Goal: Information Seeking & Learning: Learn about a topic

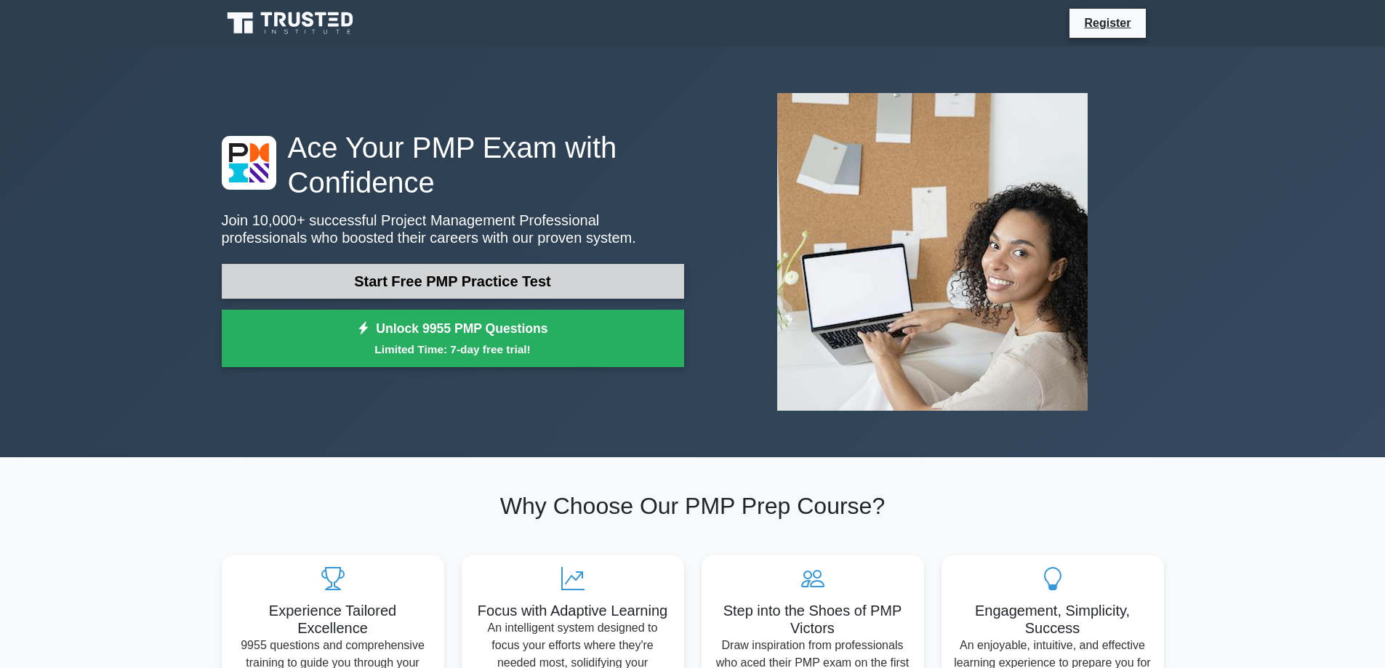
click at [542, 286] on link "Start Free PMP Practice Test" at bounding box center [453, 281] width 463 height 35
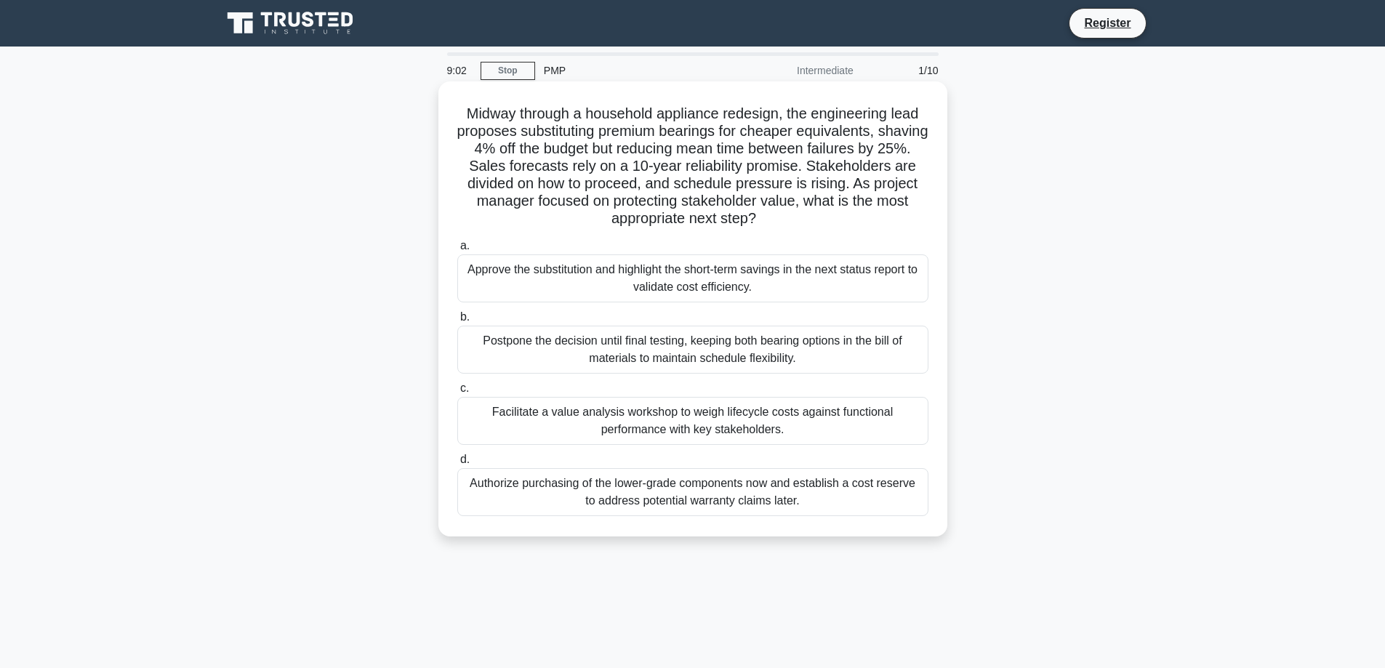
click at [720, 357] on div "Postpone the decision until final testing, keeping both bearing options in the …" at bounding box center [692, 350] width 471 height 48
click at [457, 322] on input "b. Postpone the decision until final testing, keeping both bearing options in t…" at bounding box center [457, 317] width 0 height 9
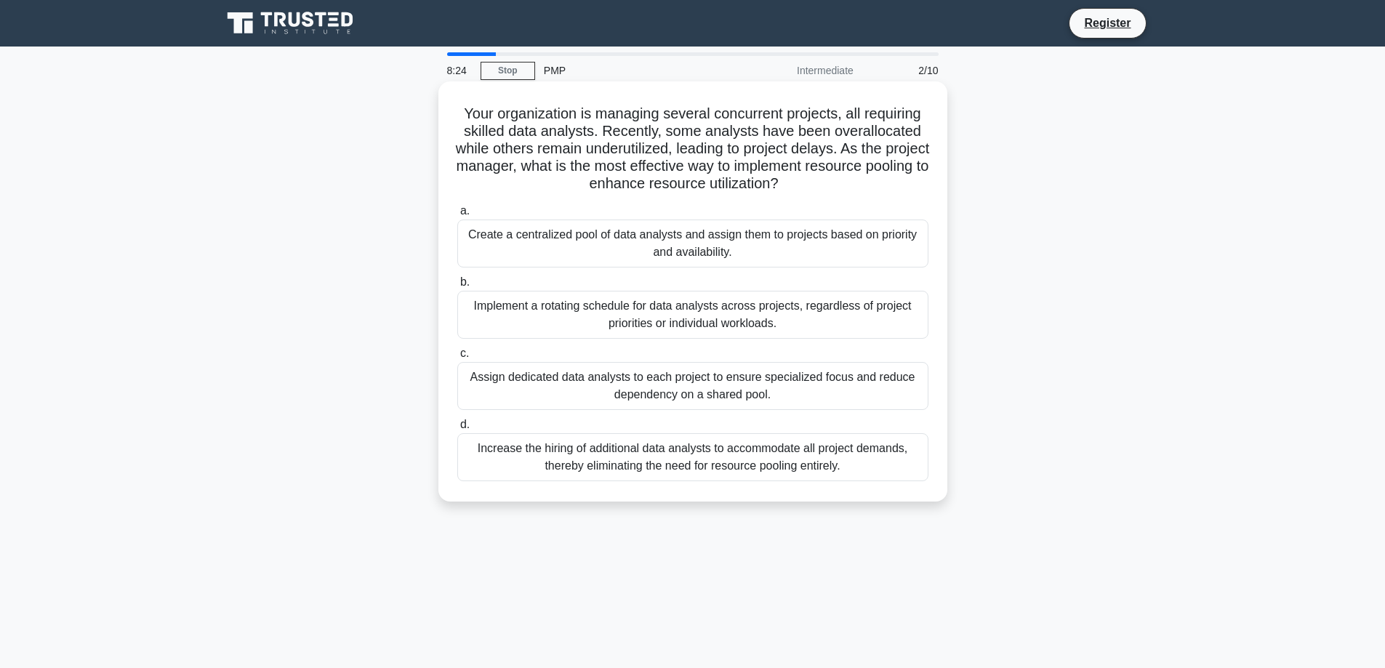
click at [699, 232] on div "Create a centralized pool of data analysts and assign them to projects based on…" at bounding box center [692, 244] width 471 height 48
click at [457, 216] on input "a. Create a centralized pool of data analysts and assign them to projects based…" at bounding box center [457, 211] width 0 height 9
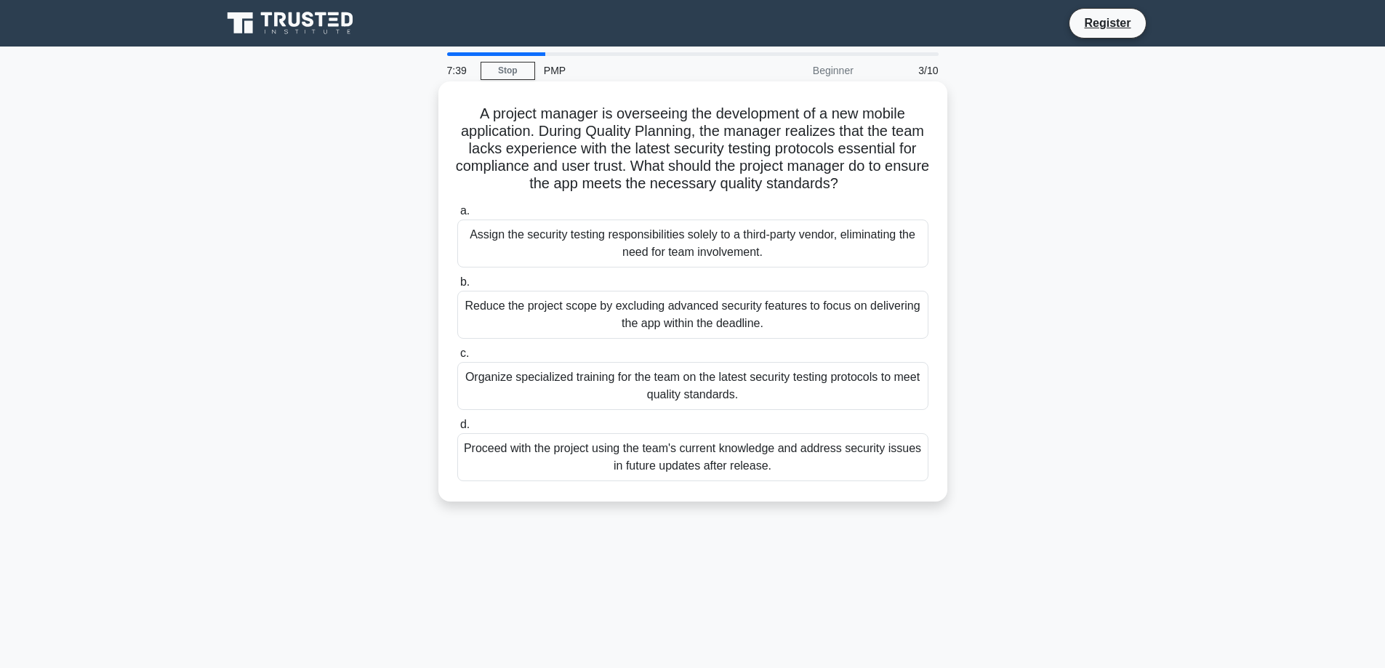
click at [756, 467] on div "Proceed with the project using the team's current knowledge and address securit…" at bounding box center [692, 457] width 471 height 48
click at [457, 430] on input "d. Proceed with the project using the team's current knowledge and address secu…" at bounding box center [457, 424] width 0 height 9
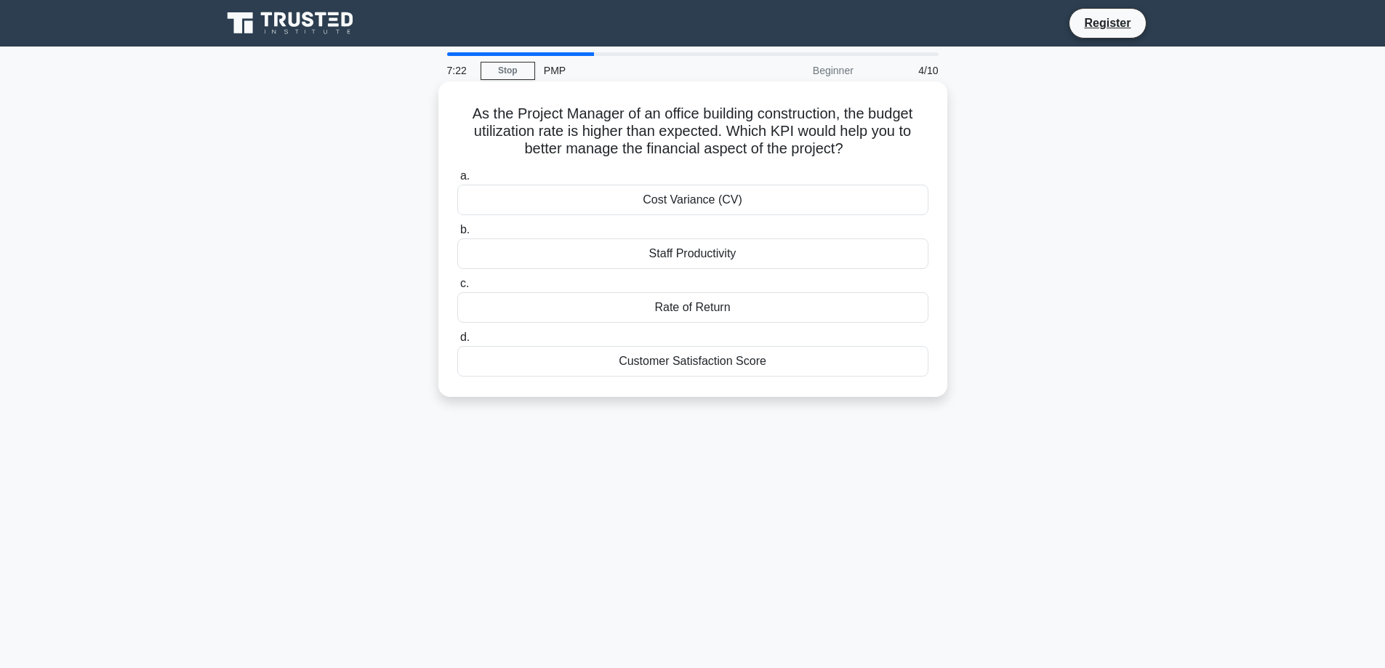
click at [874, 208] on div "Cost Variance (CV)" at bounding box center [692, 200] width 471 height 31
click at [457, 181] on input "a. Cost Variance (CV)" at bounding box center [457, 176] width 0 height 9
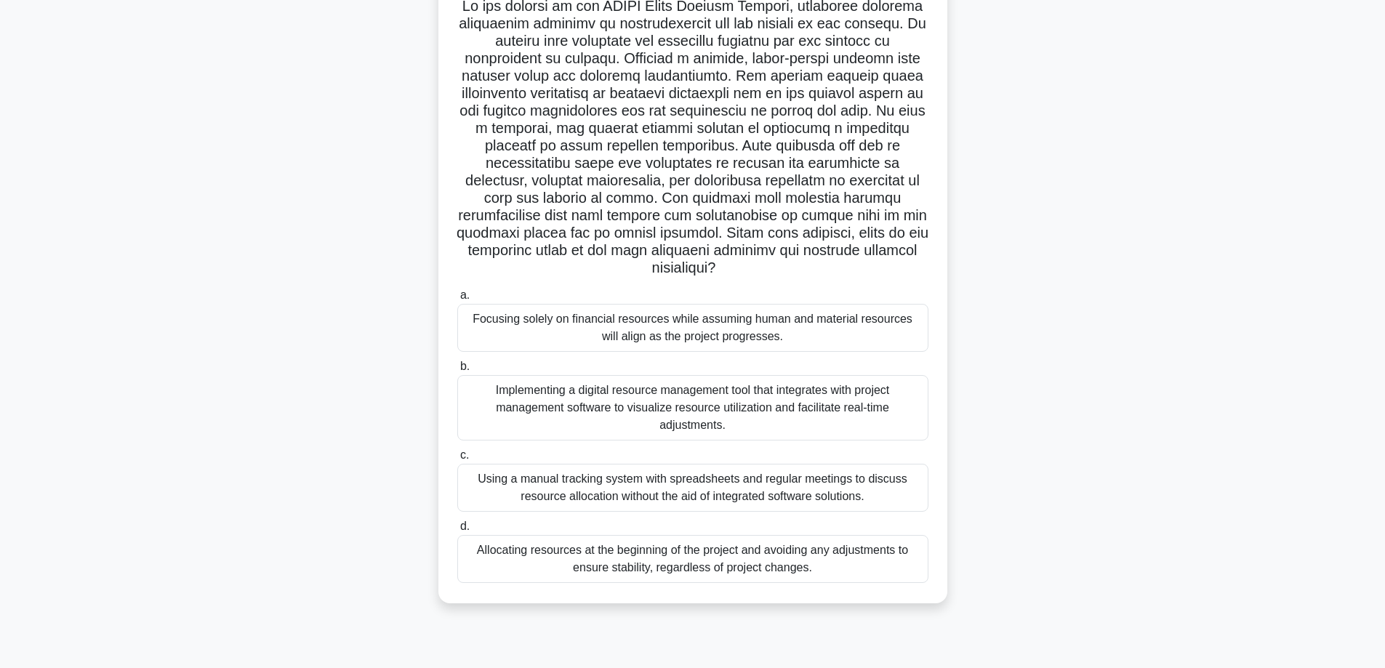
scroll to position [117, 0]
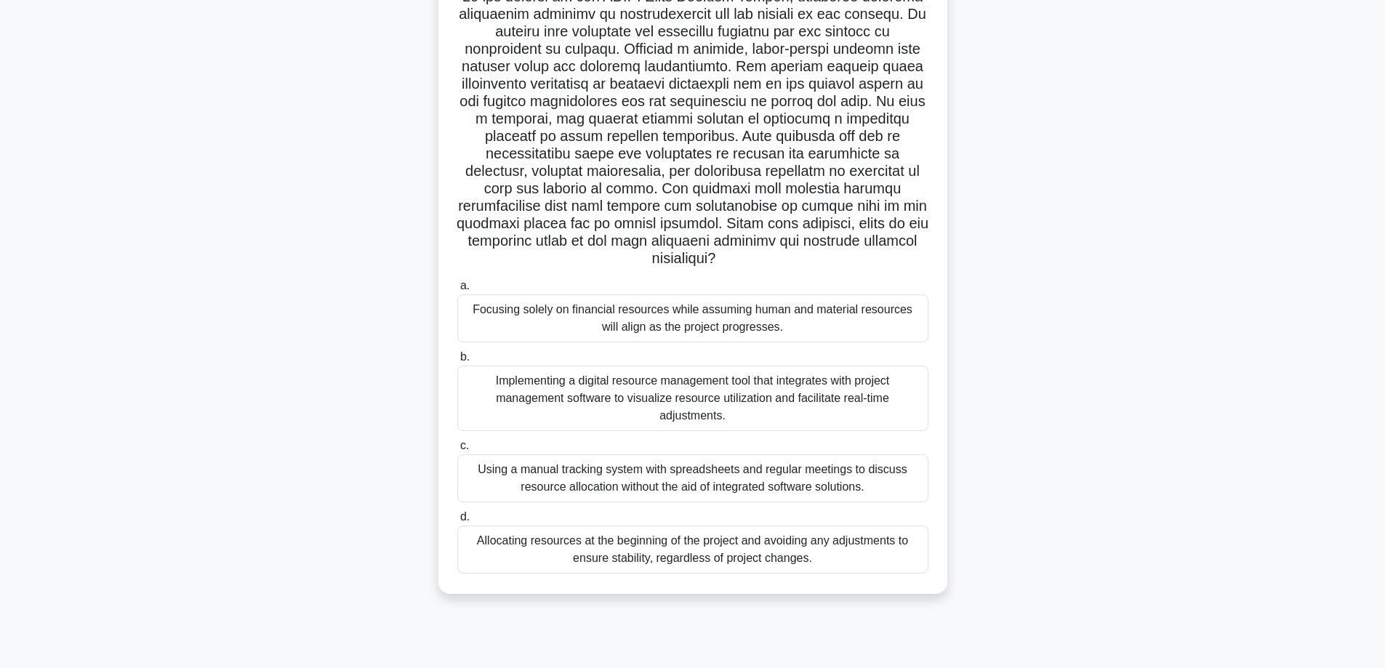
click at [692, 396] on div "Implementing a digital resource management tool that integrates with project ma…" at bounding box center [692, 398] width 471 height 65
click at [457, 362] on input "b. Implementing a digital resource management tool that integrates with project…" at bounding box center [457, 357] width 0 height 9
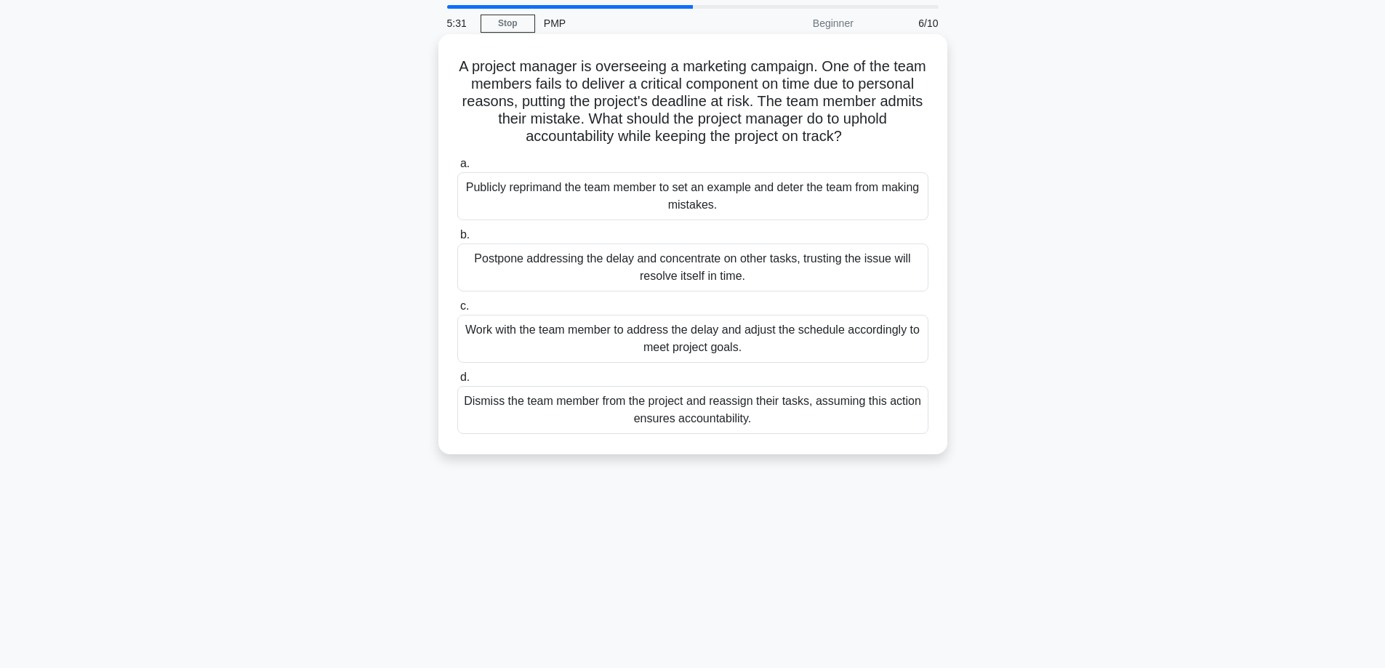
scroll to position [73, 0]
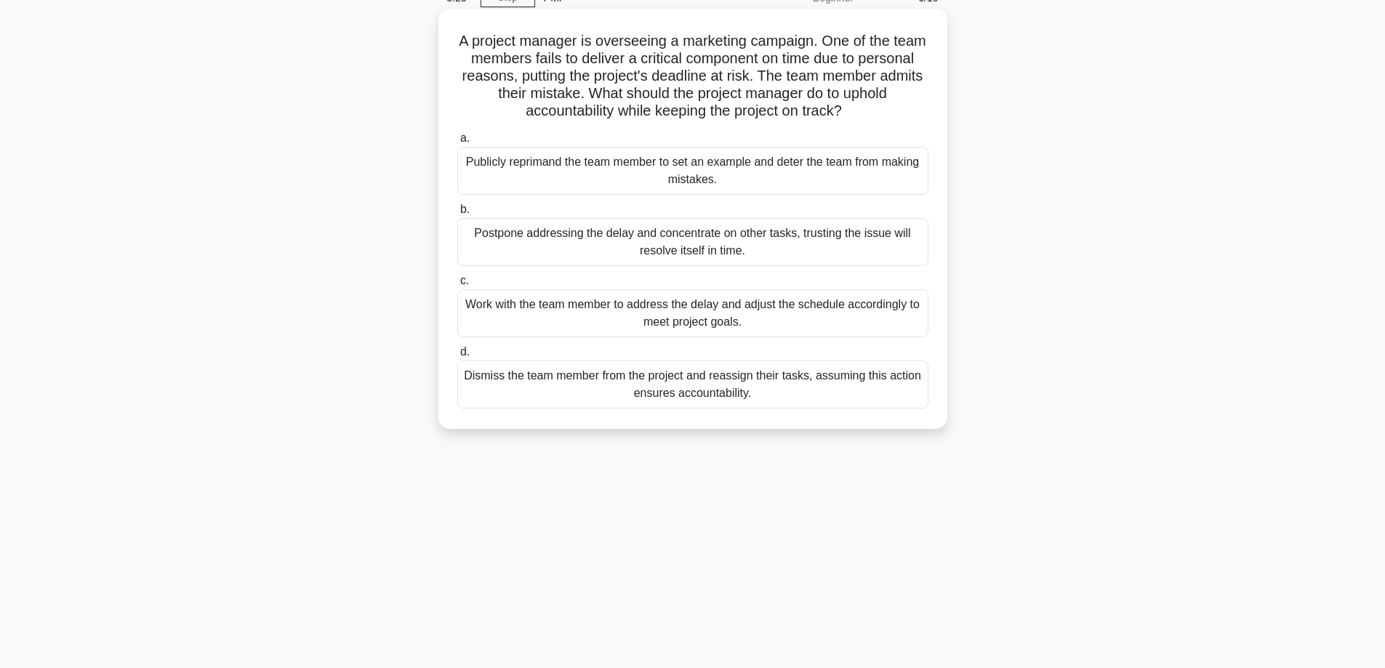
click at [738, 313] on div "Work with the team member to address the delay and adjust the schedule accordin…" at bounding box center [692, 313] width 471 height 48
click at [457, 286] on input "c. Work with the team member to address the delay and adjust the schedule accor…" at bounding box center [457, 280] width 0 height 9
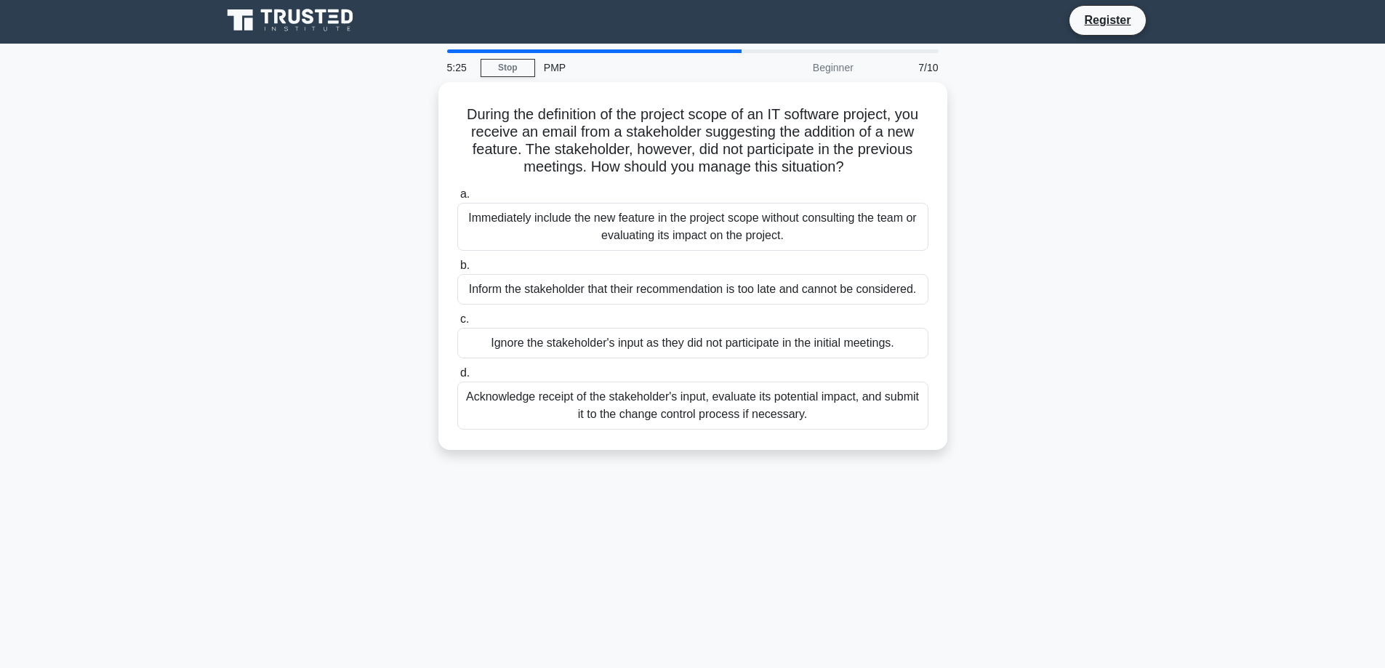
scroll to position [0, 0]
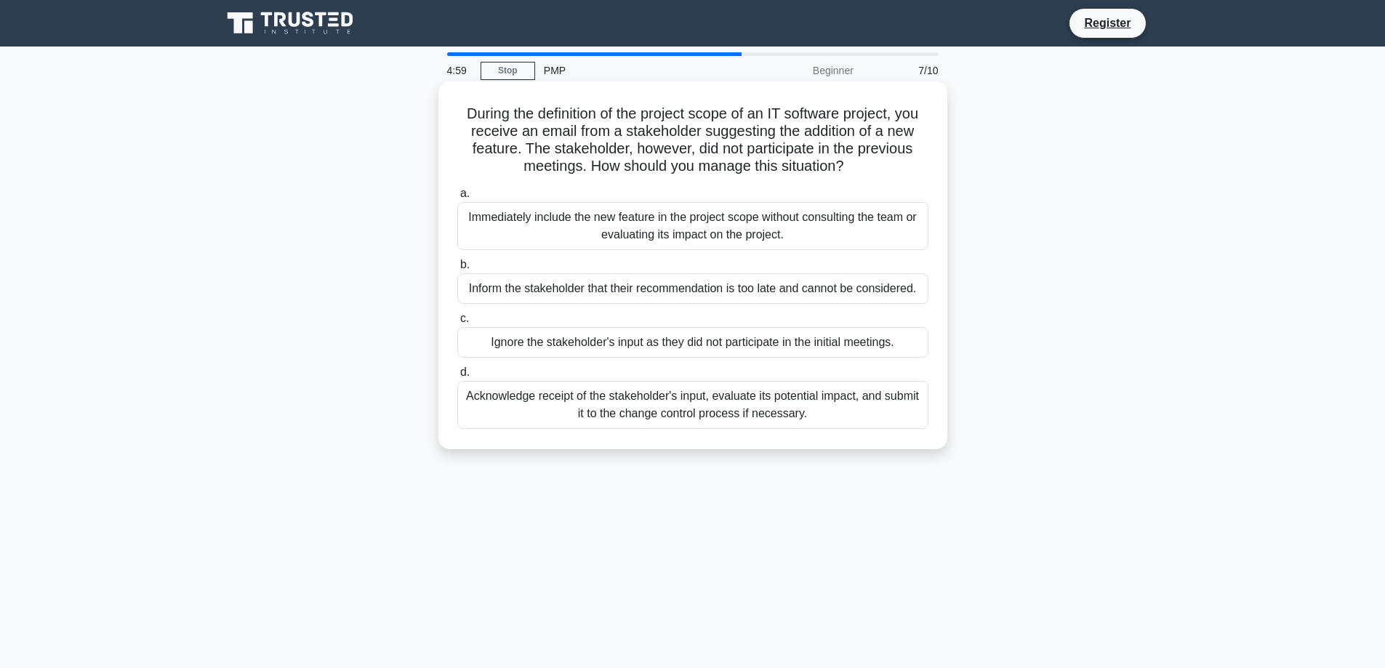
click at [831, 398] on div "Acknowledge receipt of the stakeholder's input, evaluate its potential impact, …" at bounding box center [692, 405] width 471 height 48
click at [457, 377] on input "d. Acknowledge receipt of the stakeholder's input, evaluate its potential impac…" at bounding box center [457, 372] width 0 height 9
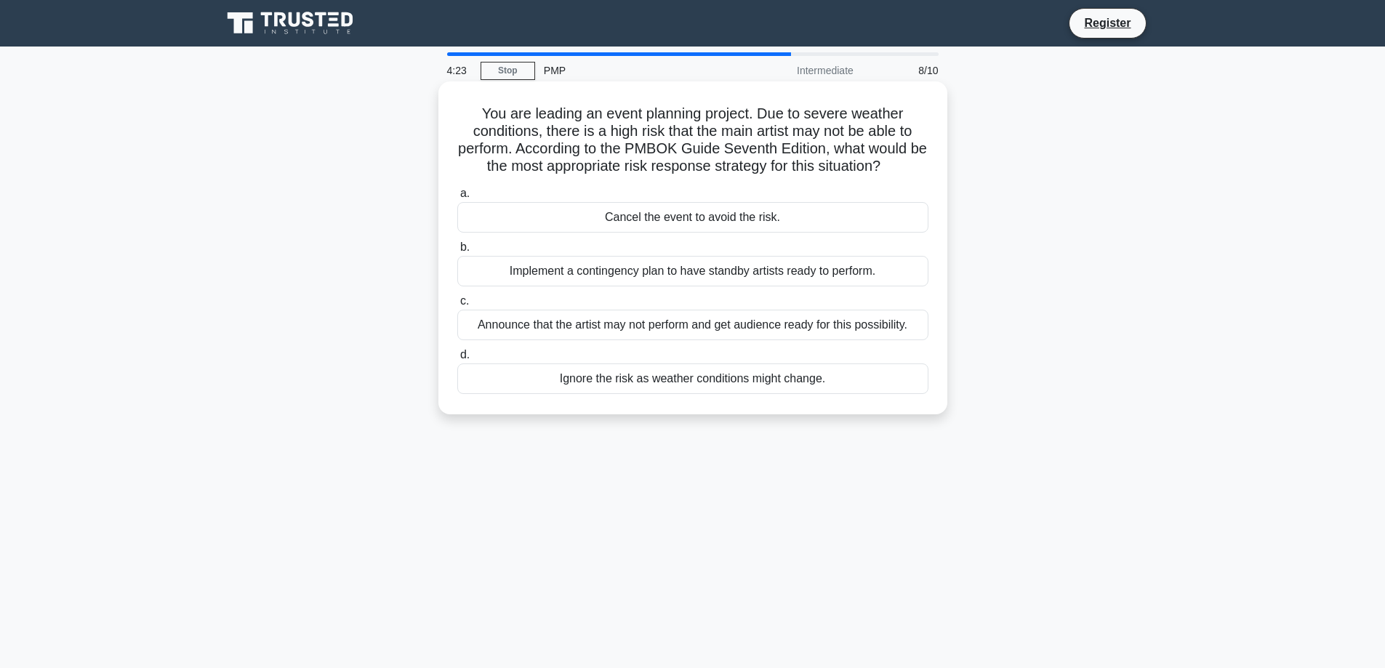
click at [761, 271] on div "Implement a contingency plan to have standby artists ready to perform." at bounding box center [692, 271] width 471 height 31
click at [457, 252] on input "b. Implement a contingency plan to have standby artists ready to perform." at bounding box center [457, 247] width 0 height 9
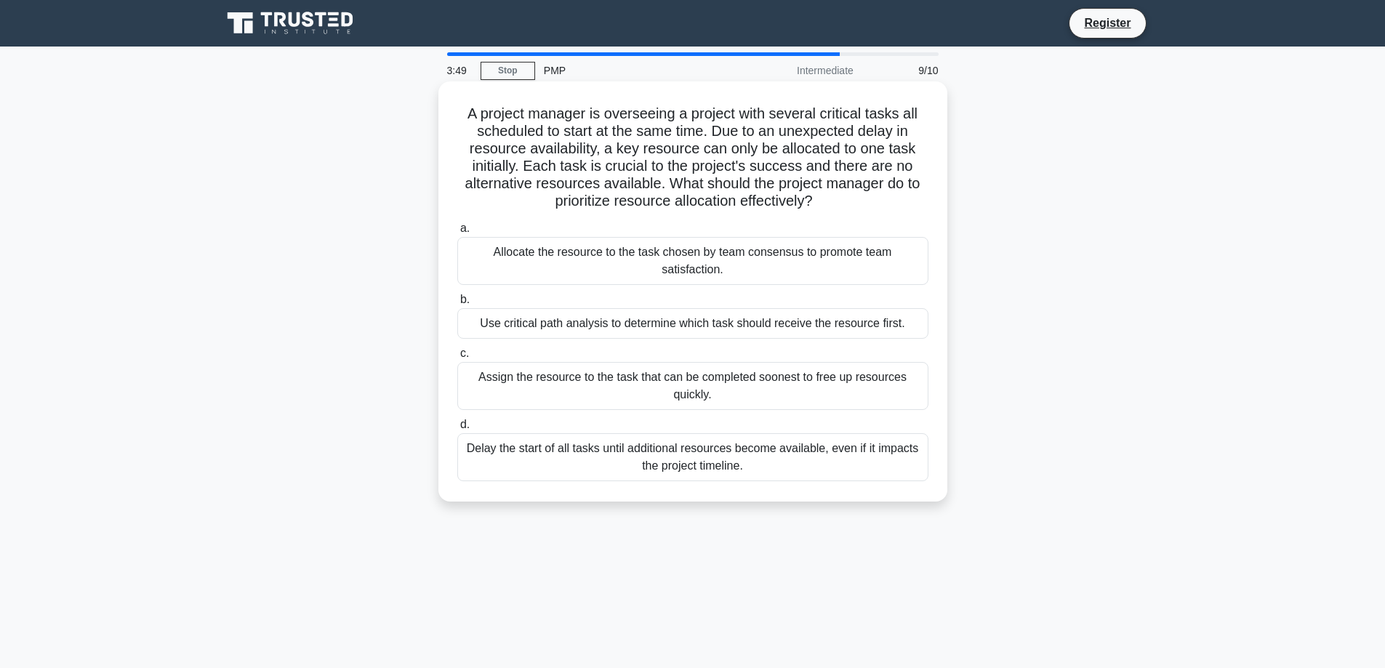
click at [615, 334] on div "Use critical path analysis to determine which task should receive the resource …" at bounding box center [692, 323] width 471 height 31
click at [457, 305] on input "b. Use critical path analysis to determine which task should receive the resour…" at bounding box center [457, 299] width 0 height 9
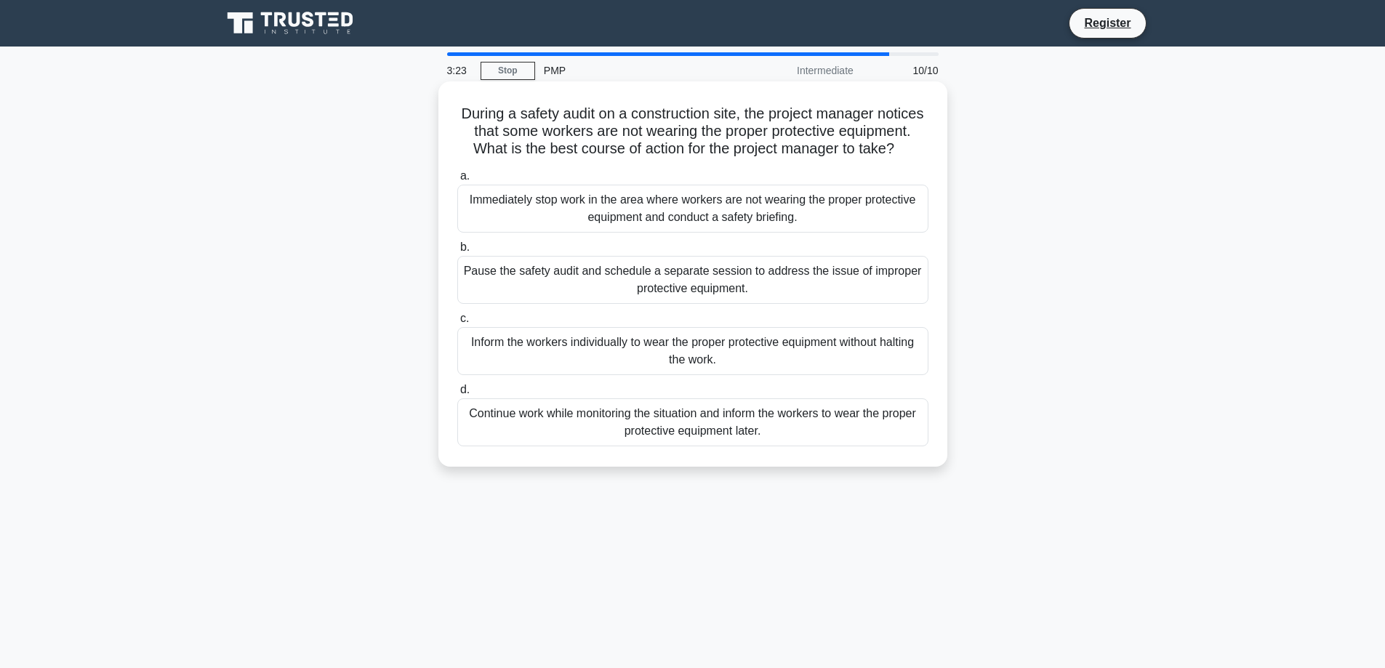
scroll to position [73, 0]
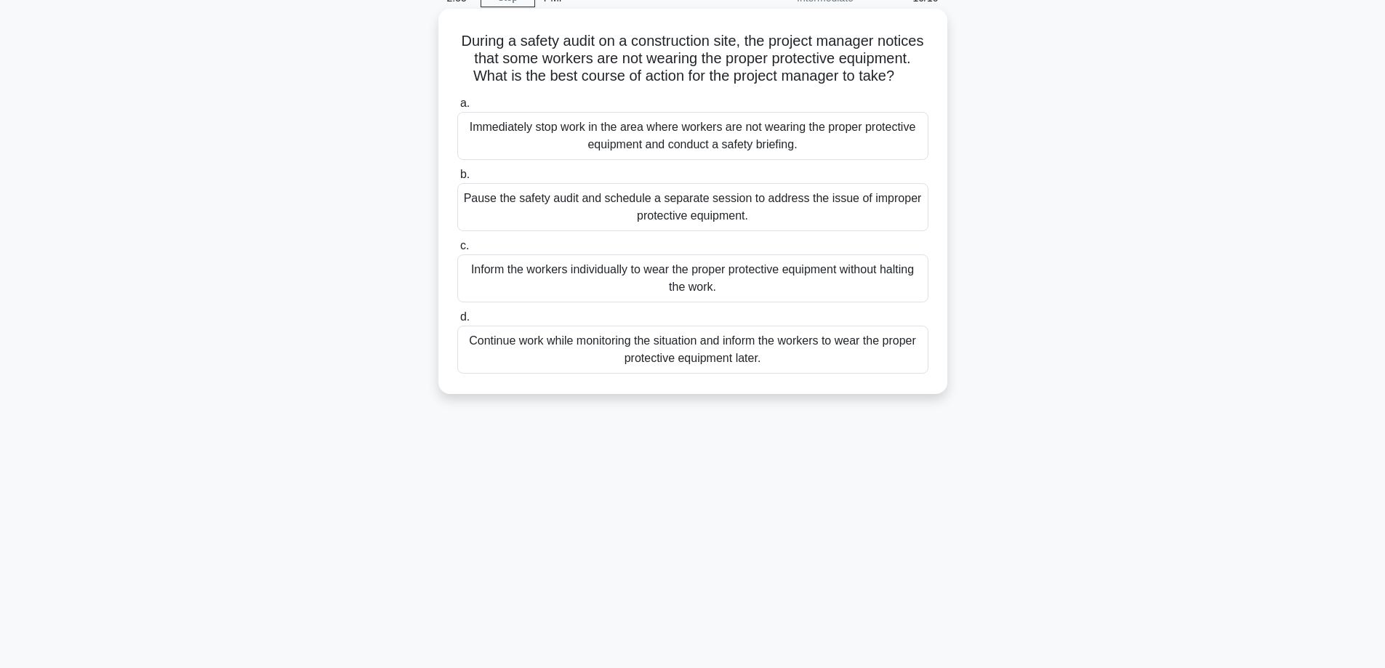
click at [724, 295] on div "Inform the workers individually to wear the proper protective equipment without…" at bounding box center [692, 279] width 471 height 48
click at [457, 251] on input "c. Inform the workers individually to wear the proper protective equipment with…" at bounding box center [457, 245] width 0 height 9
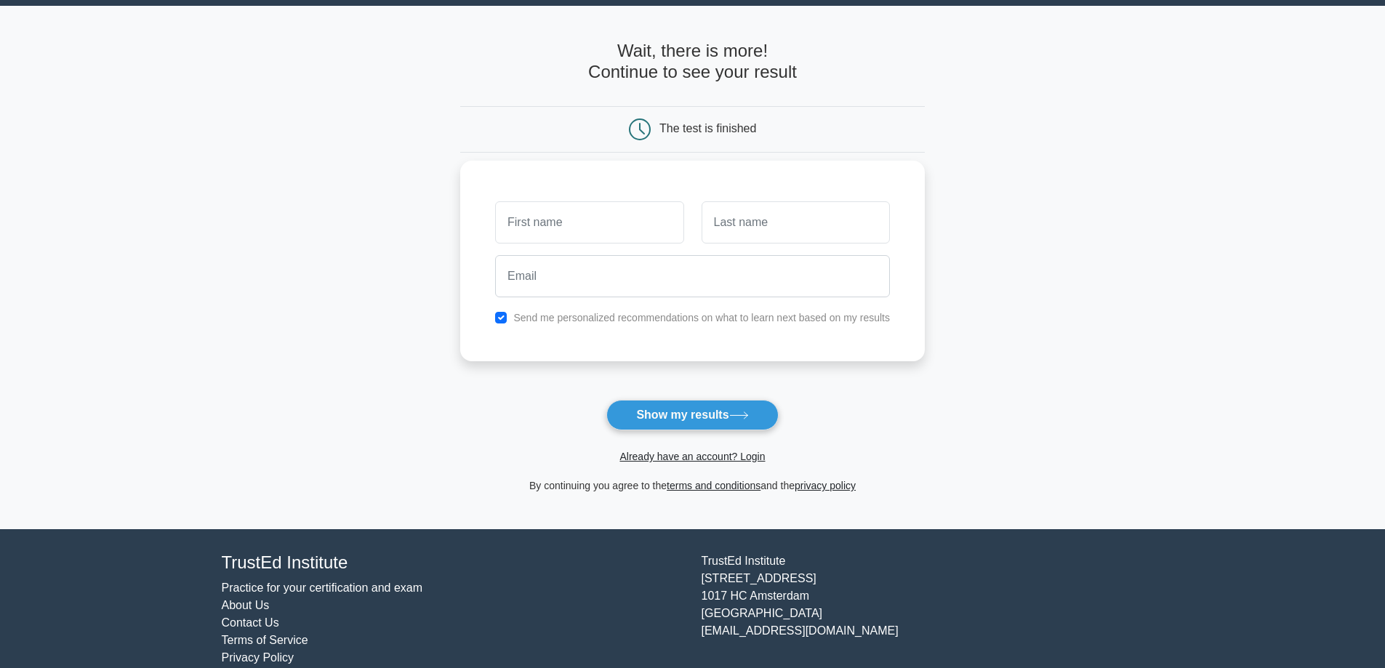
scroll to position [63, 0]
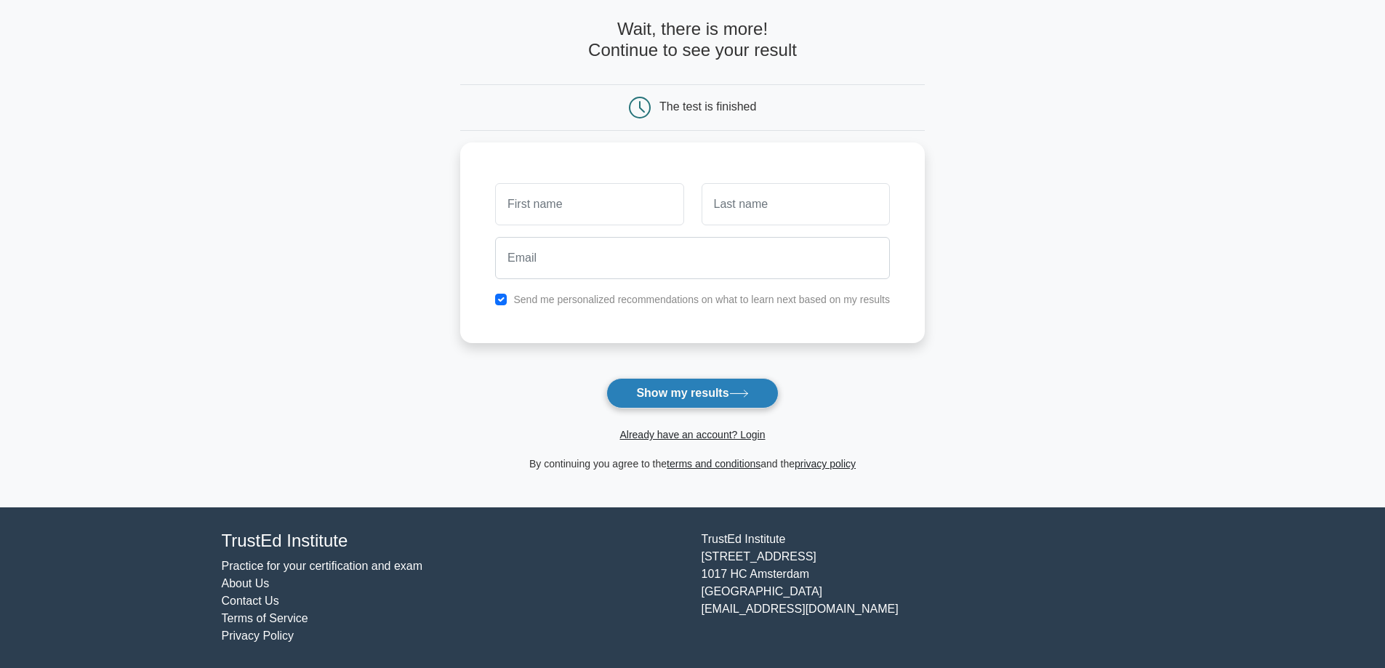
click at [679, 393] on button "Show my results" at bounding box center [693, 393] width 172 height 31
click at [593, 202] on input "text" at bounding box center [589, 201] width 188 height 42
type input "Damien"
click at [749, 208] on input "text" at bounding box center [796, 201] width 188 height 42
type input "Delas"
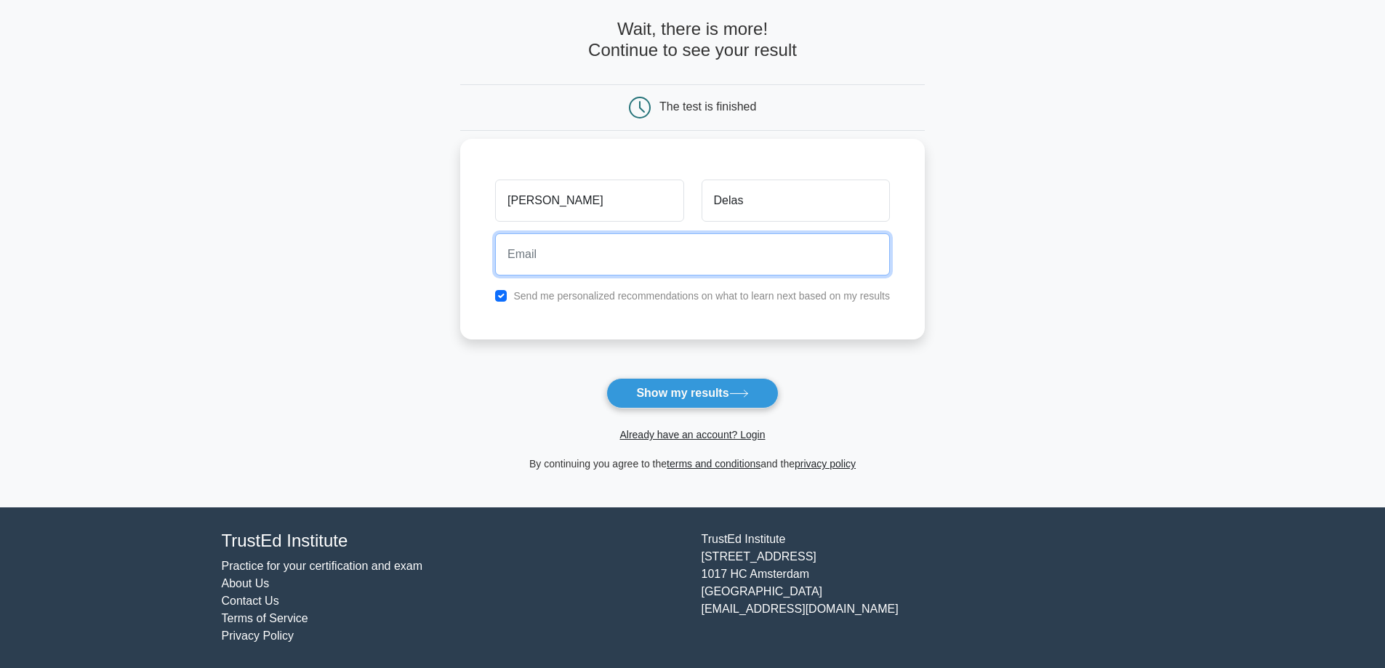
click at [725, 271] on input "email" at bounding box center [692, 254] width 395 height 42
type input "damien.delas@gmail.com"
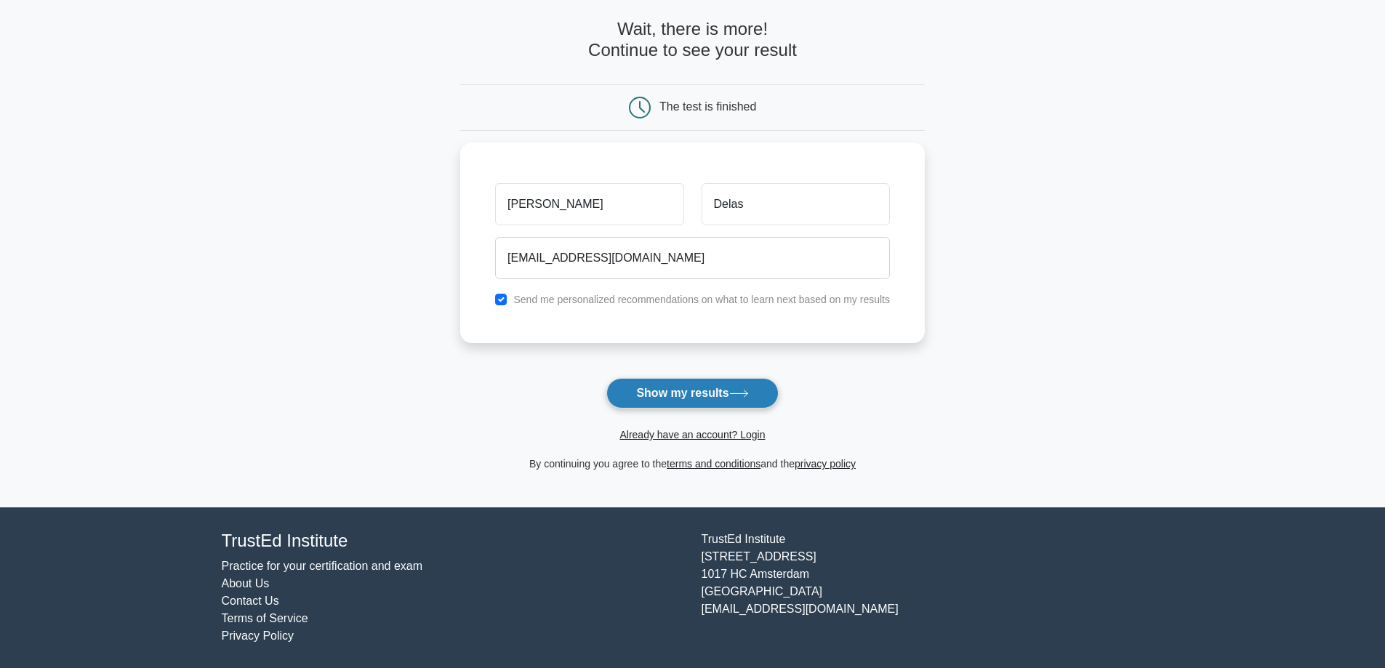
click at [681, 397] on button "Show my results" at bounding box center [693, 393] width 172 height 31
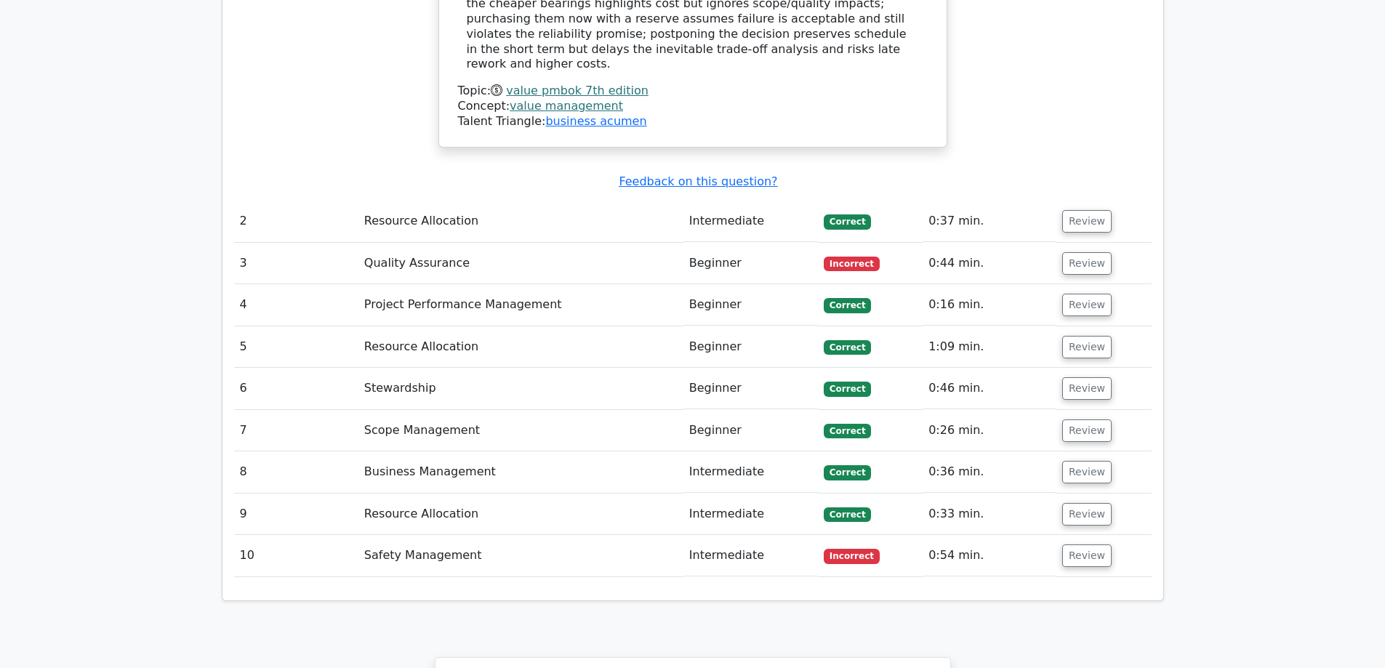
scroll to position [2109, 0]
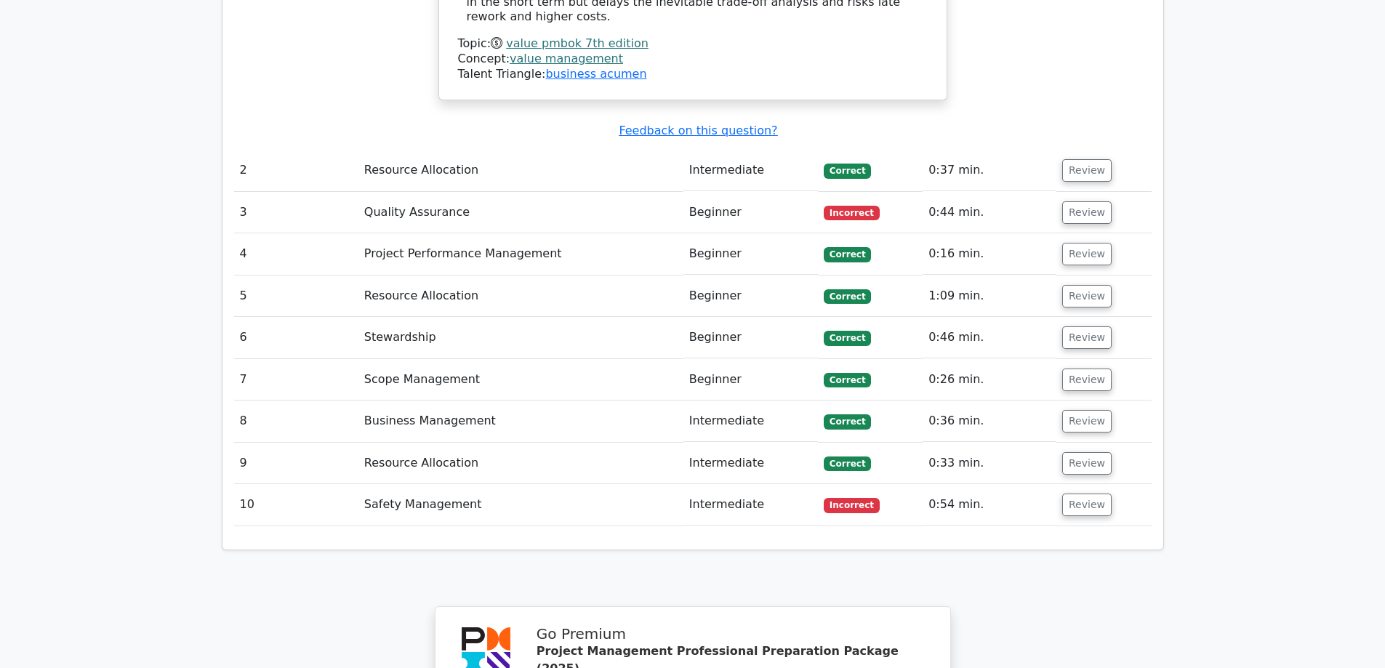
click at [401, 192] on td "Quality Assurance" at bounding box center [521, 212] width 325 height 41
click at [1089, 201] on button "Review" at bounding box center [1086, 212] width 49 height 23
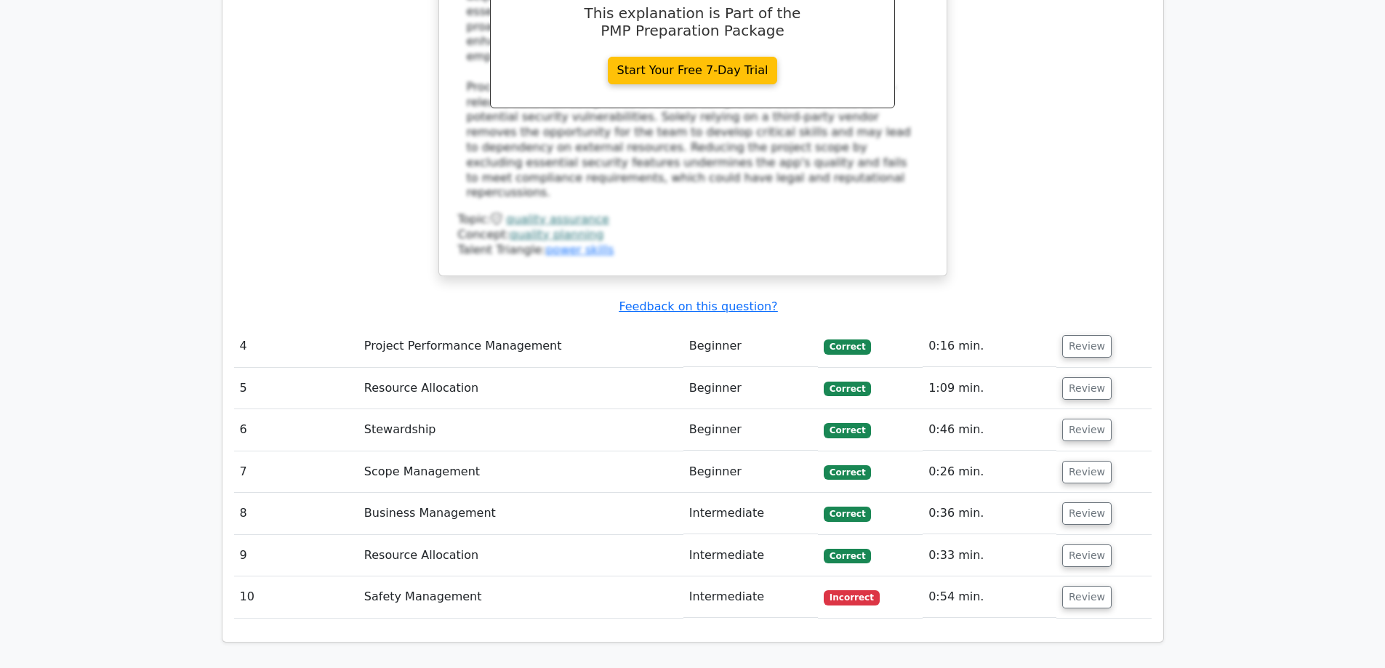
scroll to position [2909, 0]
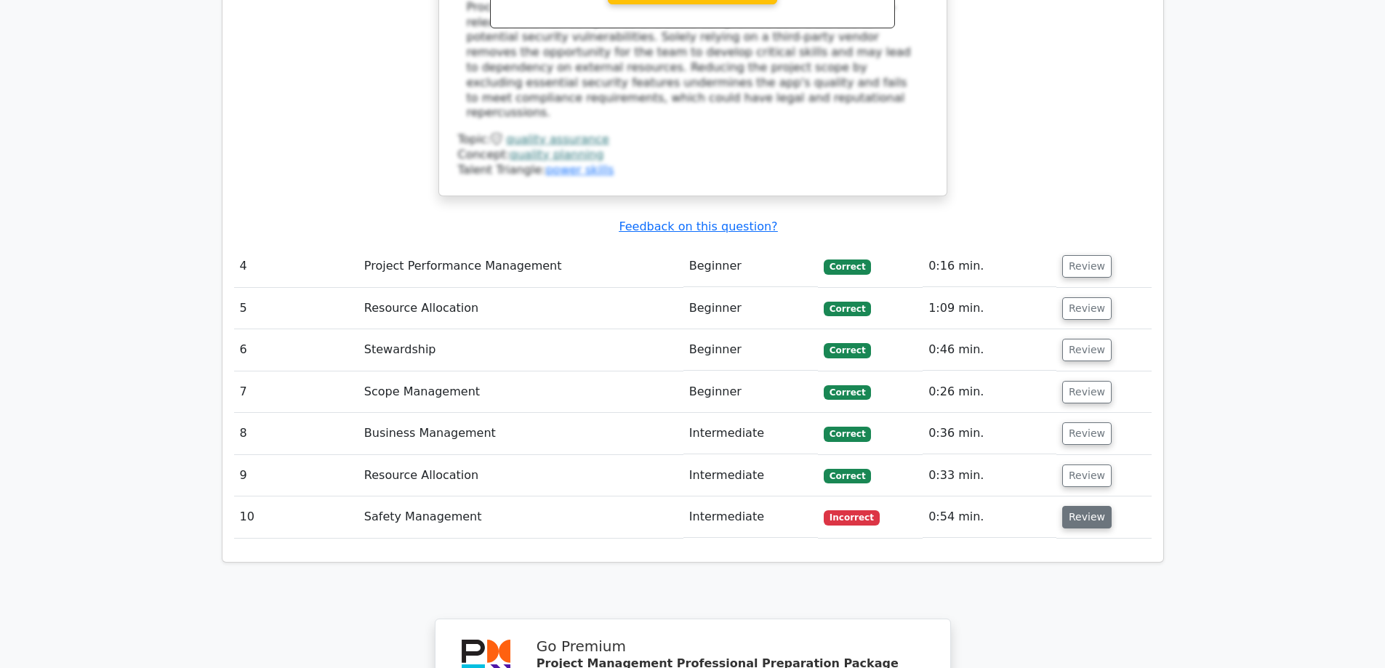
click at [1092, 506] on button "Review" at bounding box center [1086, 517] width 49 height 23
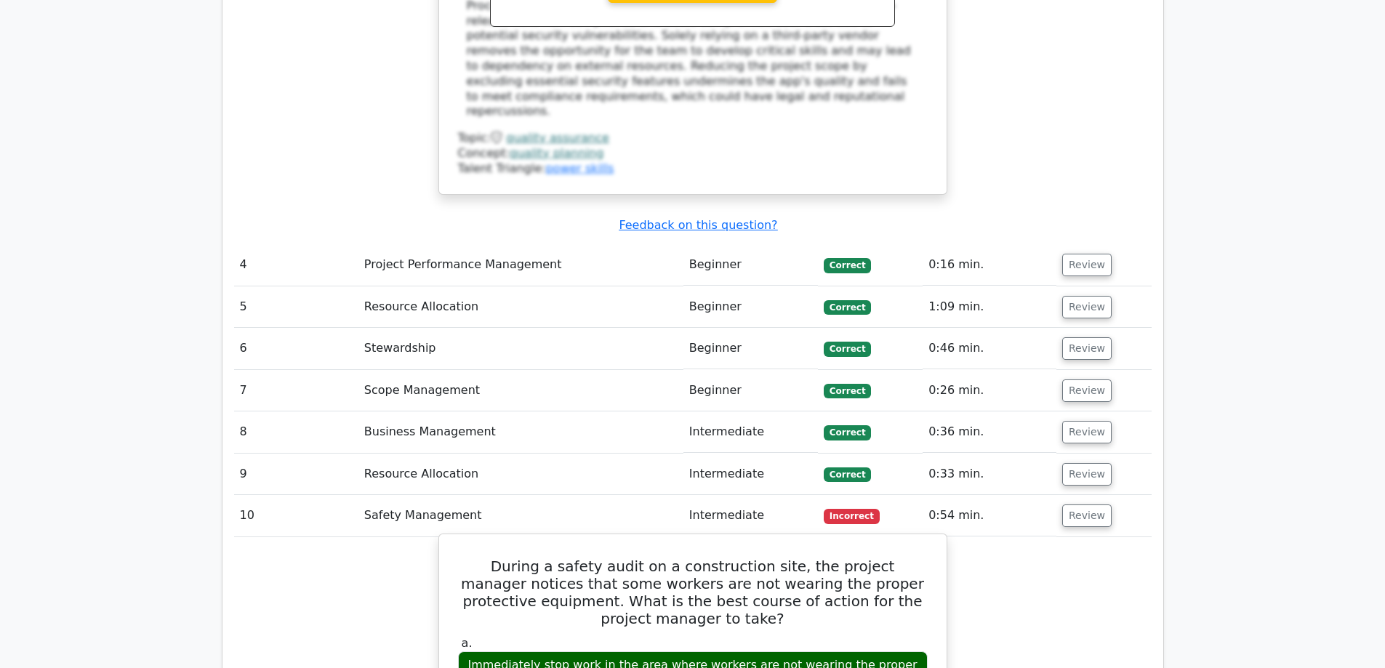
scroll to position [3200, 0]
